Goal: Book appointment/travel/reservation

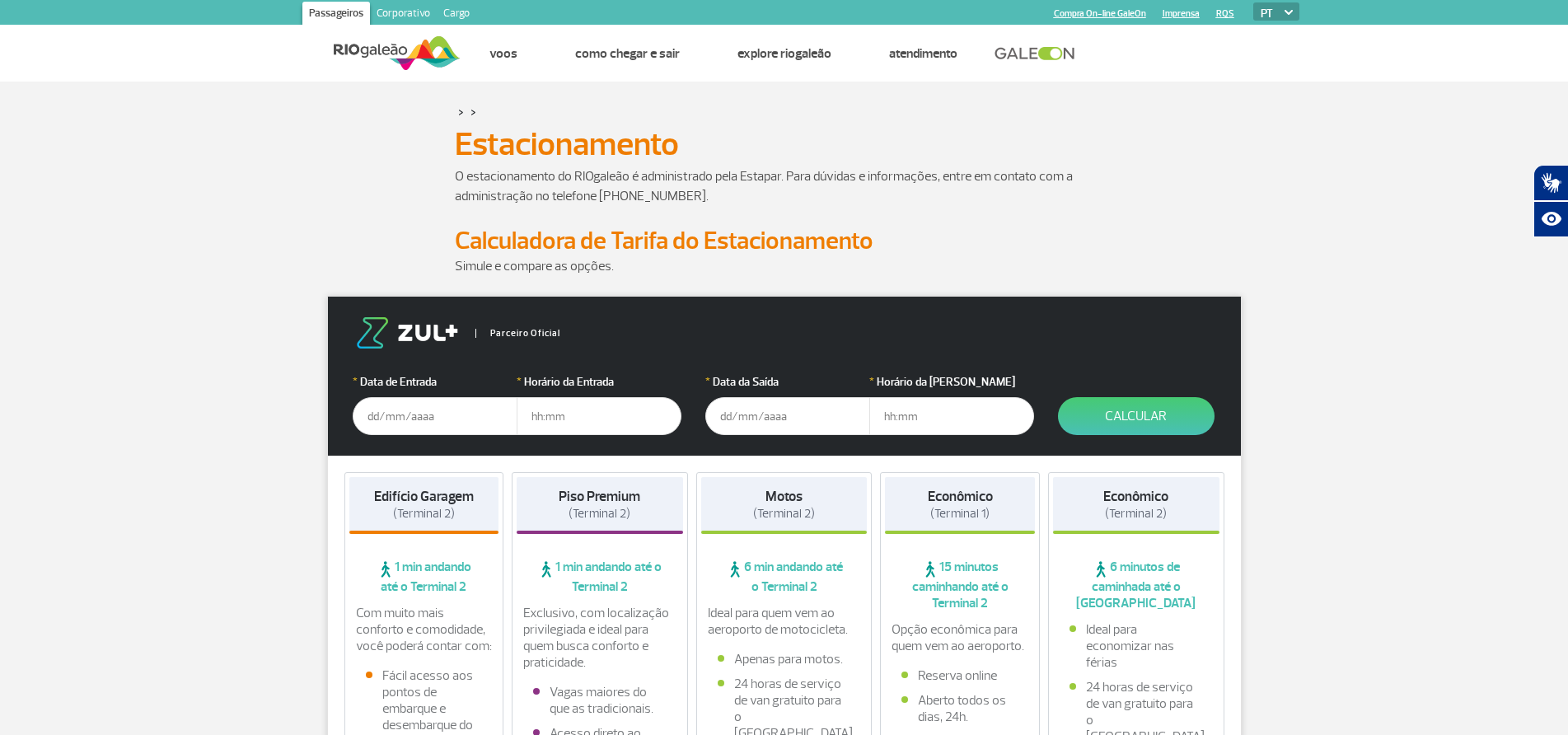
click at [446, 424] on input "text" at bounding box center [434, 416] width 165 height 38
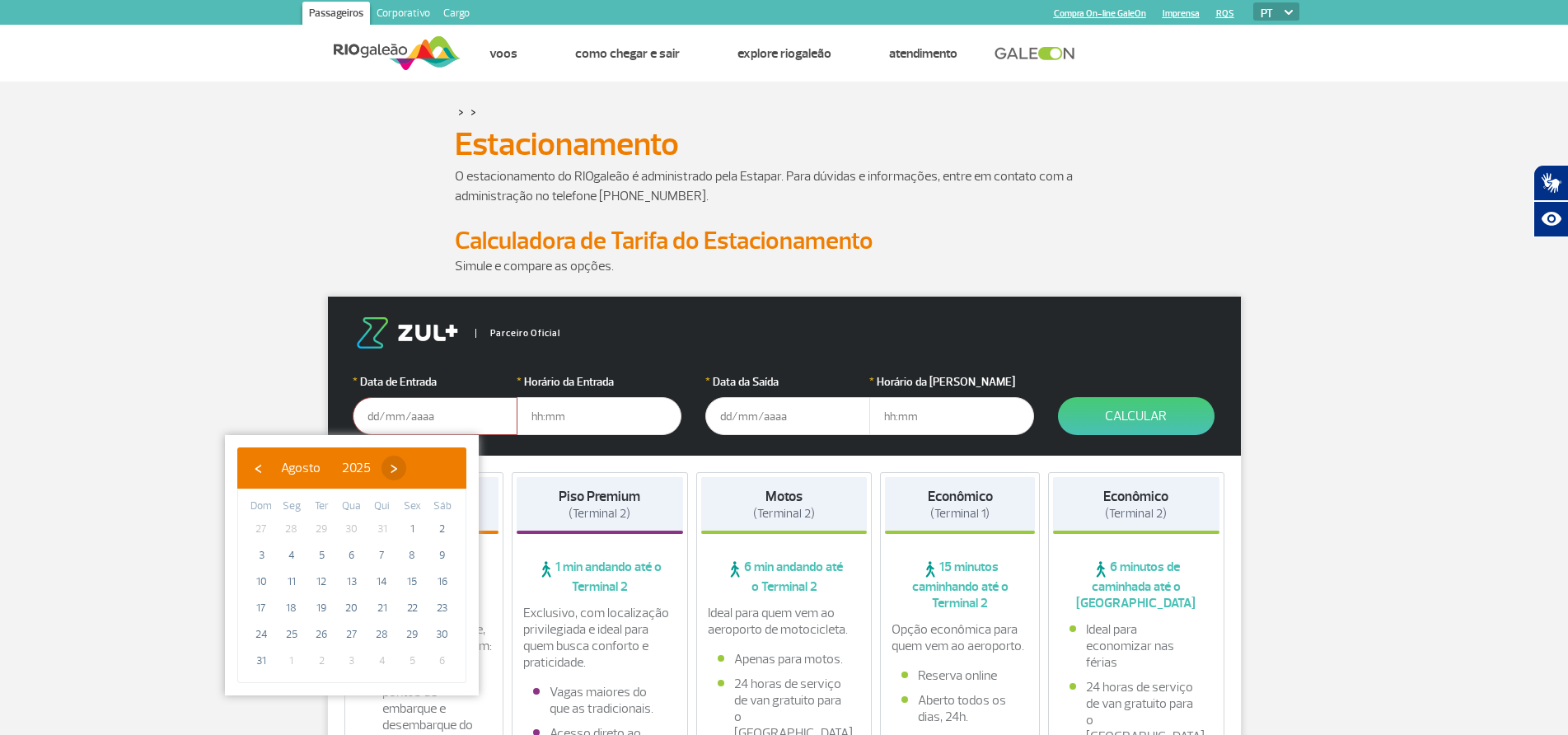
click at [406, 464] on span "›" at bounding box center [394, 468] width 25 height 25
click at [421, 464] on span "›" at bounding box center [409, 468] width 25 height 25
click at [389, 580] on span "16" at bounding box center [382, 582] width 27 height 27
type input "[DATE]"
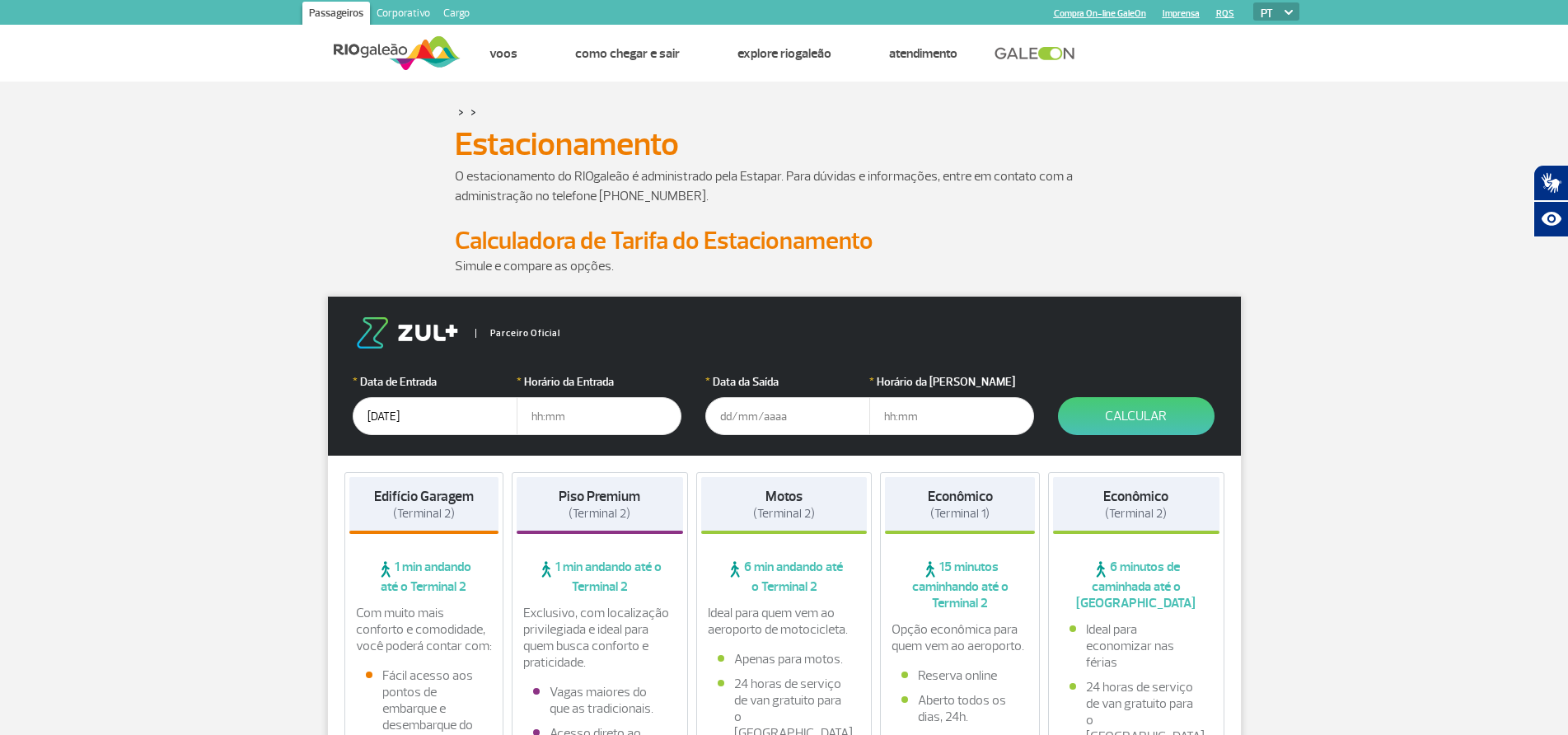
click at [577, 424] on input "text" at bounding box center [599, 416] width 165 height 38
type input "15:00"
click at [775, 415] on input "text" at bounding box center [787, 416] width 165 height 38
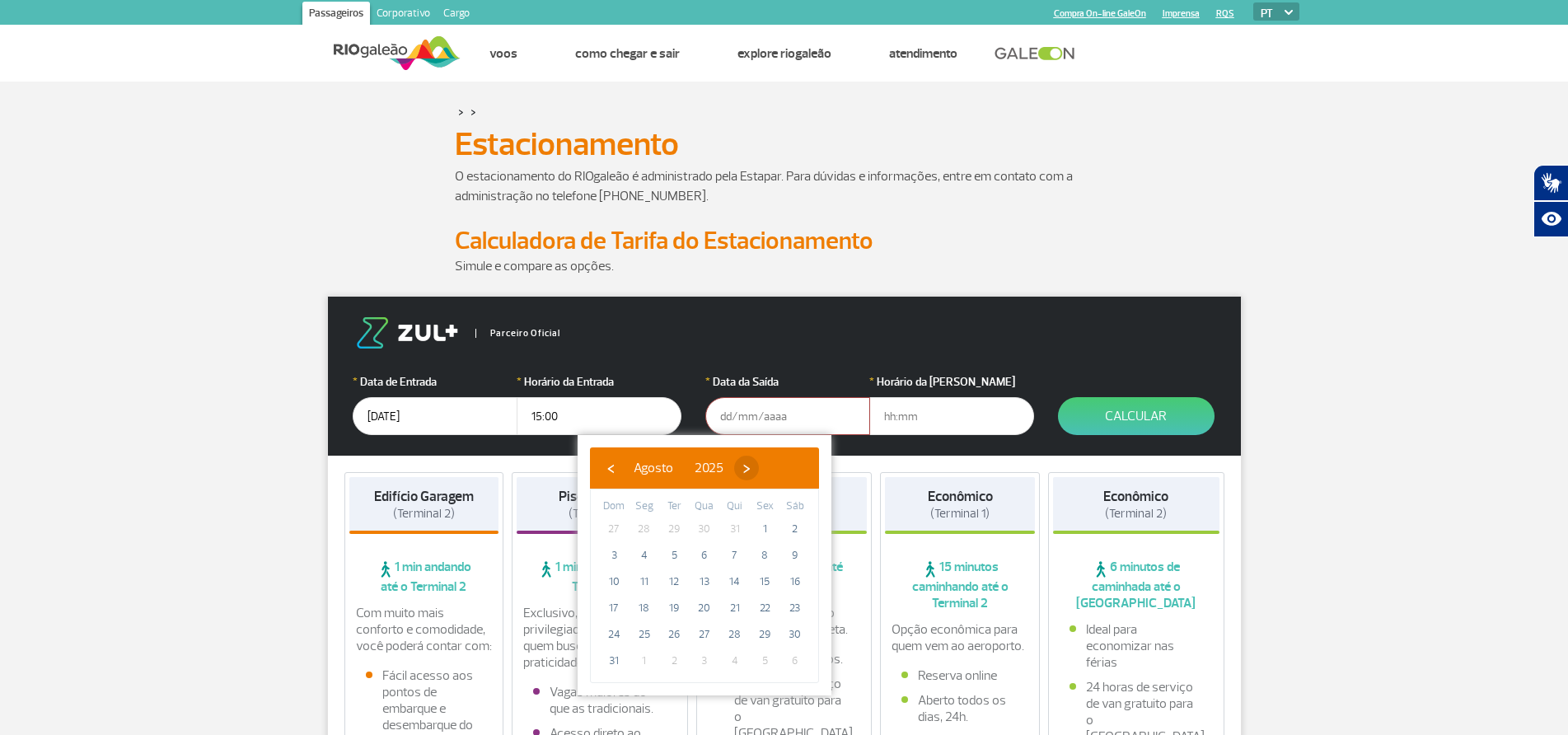
click at [759, 467] on span "›" at bounding box center [746, 468] width 25 height 25
click at [774, 467] on span "›" at bounding box center [761, 468] width 25 height 25
drag, startPoint x: 606, startPoint y: 620, endPoint x: 610, endPoint y: 609, distance: 11.7
click at [610, 609] on span "19" at bounding box center [614, 609] width 27 height 27
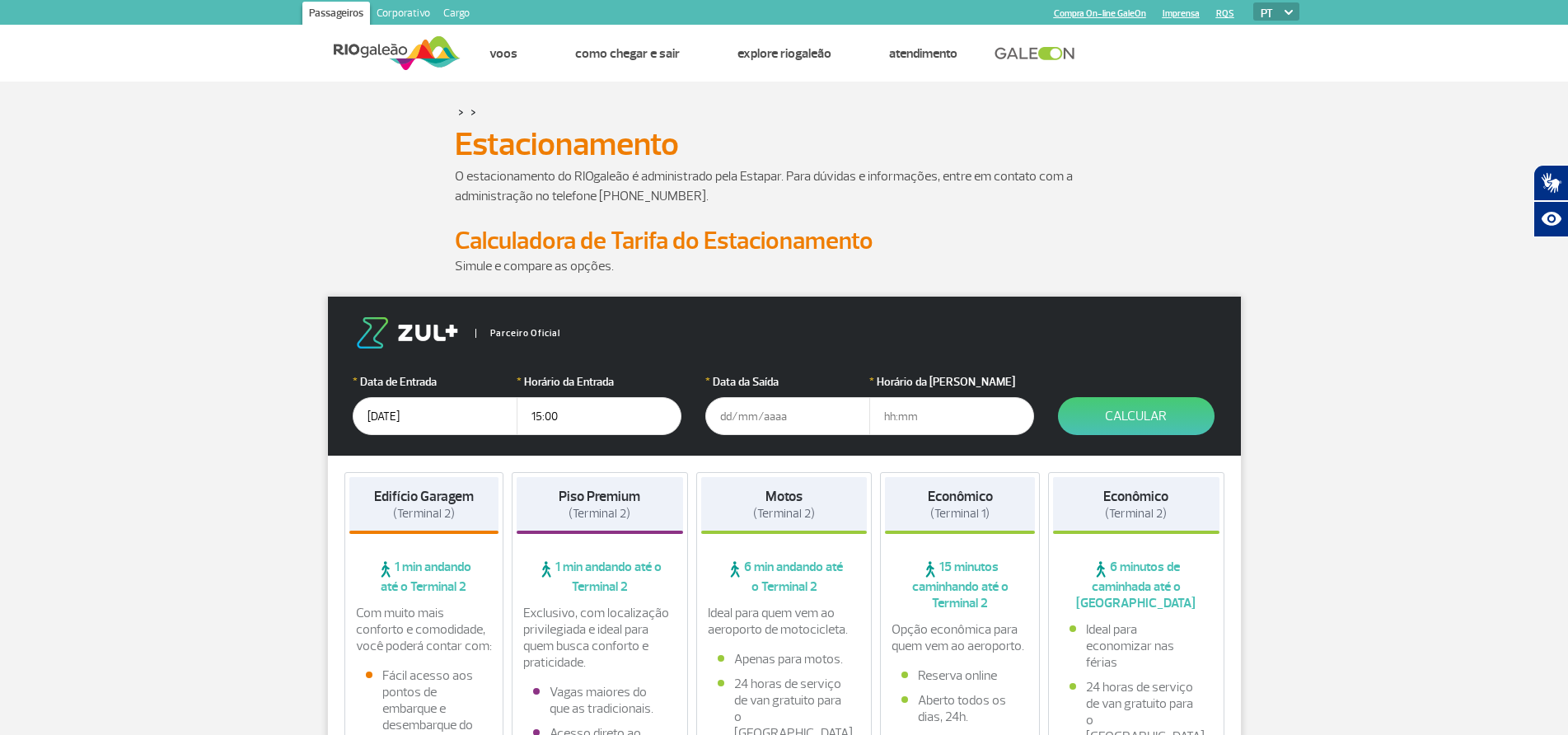
type input "[DATE]"
click at [908, 431] on input "text" at bounding box center [951, 416] width 165 height 38
type input "22:00"
click at [1114, 418] on button "Calcular" at bounding box center [1136, 416] width 157 height 38
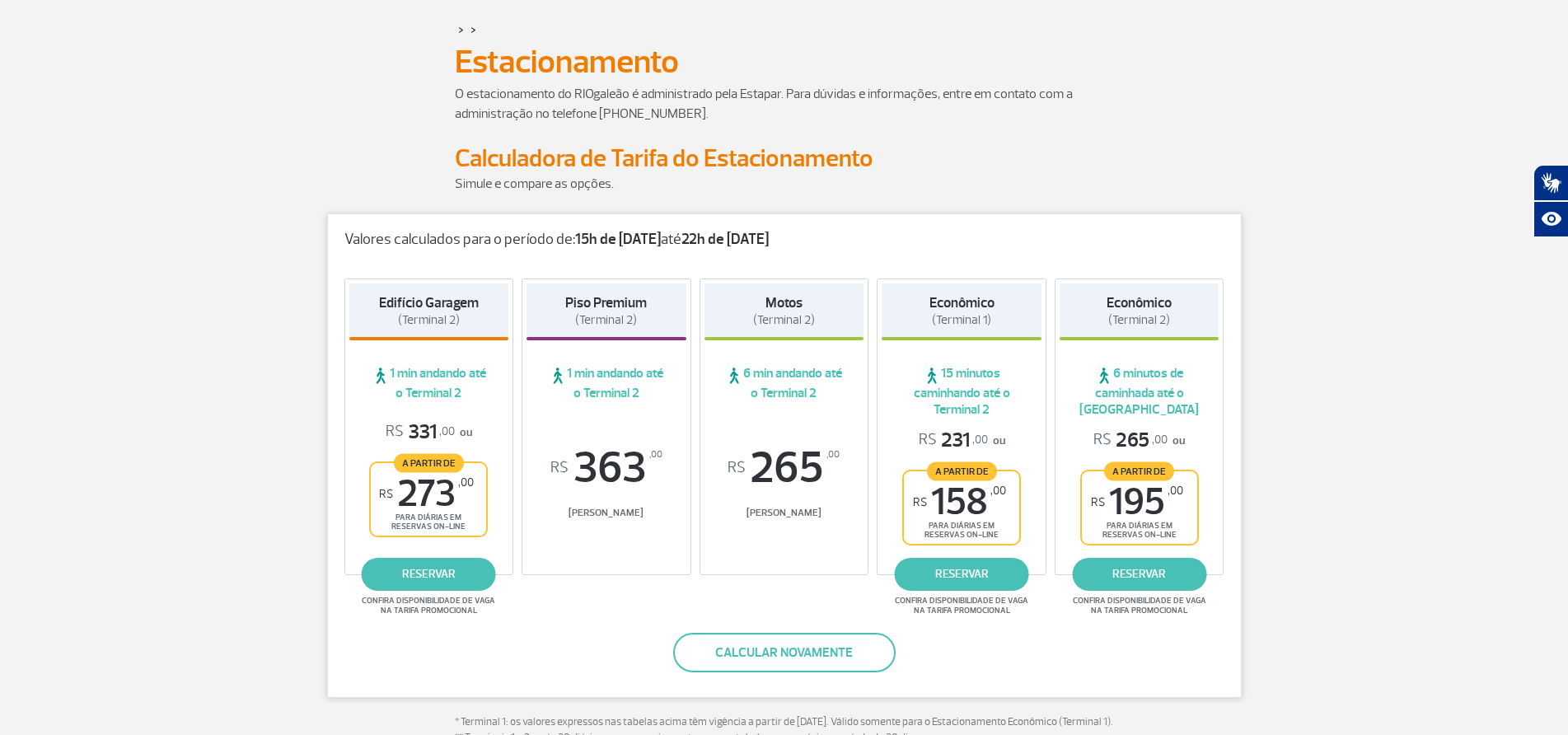
scroll to position [165, 0]
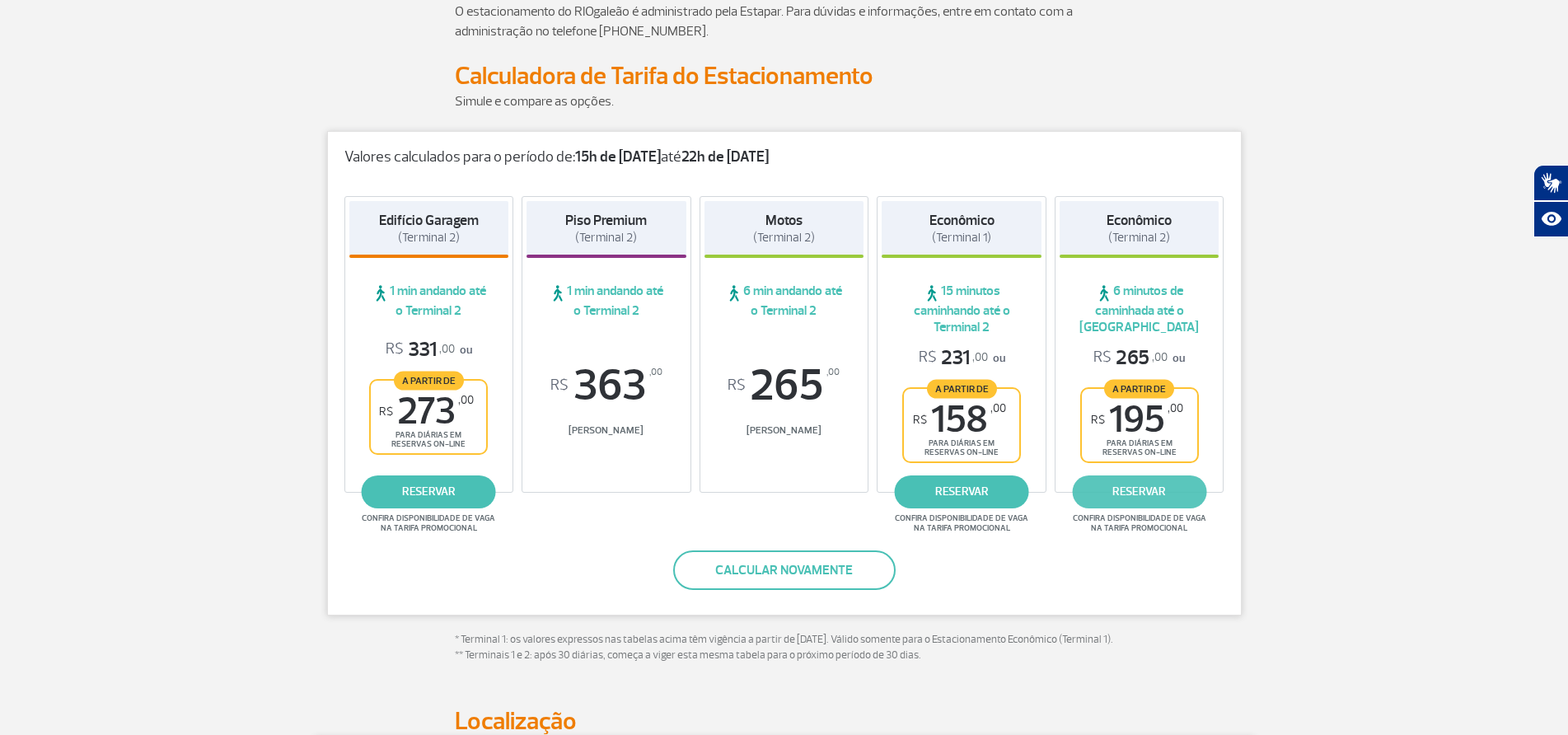
click at [1165, 501] on link "reservar" at bounding box center [1138, 491] width 134 height 33
